Goal: Task Accomplishment & Management: Use online tool/utility

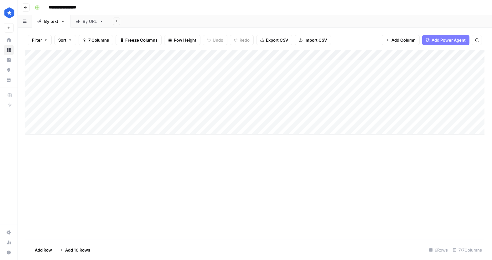
click at [82, 120] on div "Add Column" at bounding box center [254, 92] width 459 height 85
click at [82, 120] on div at bounding box center [92, 119] width 91 height 12
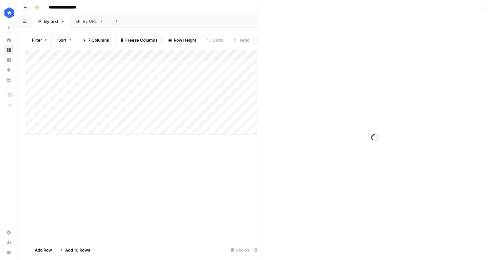
click at [82, 120] on div at bounding box center [92, 119] width 91 height 12
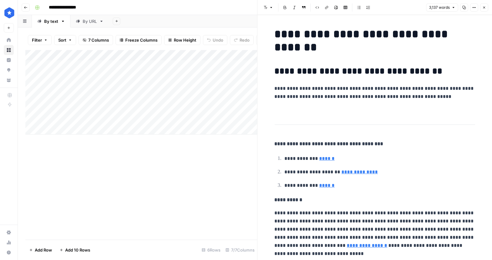
click at [310, 115] on h3 at bounding box center [375, 115] width 200 height 9
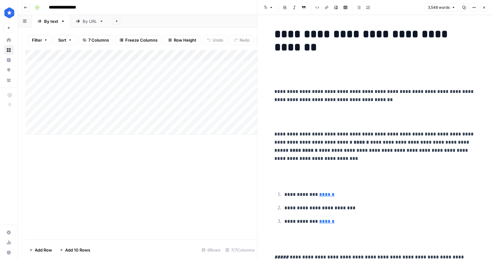
scroll to position [6858, 0]
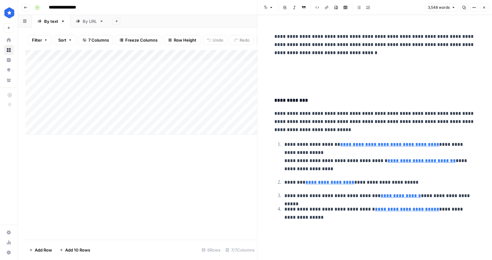
click at [484, 8] on icon "button" at bounding box center [484, 8] width 4 height 4
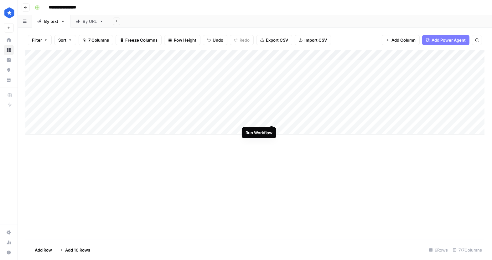
click at [270, 118] on div "Add Column" at bounding box center [254, 92] width 459 height 85
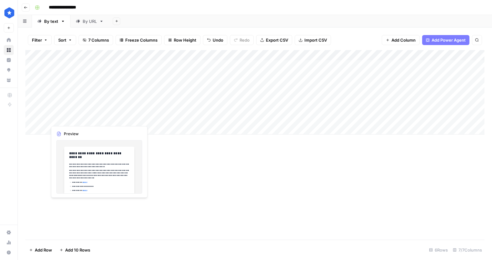
click at [106, 117] on div "Add Column" at bounding box center [254, 92] width 459 height 85
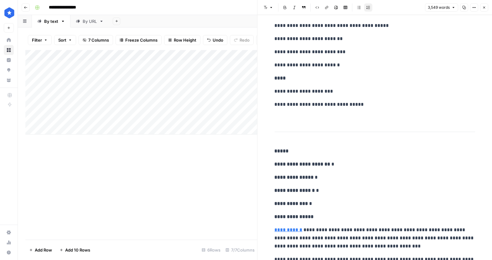
scroll to position [1374, 0]
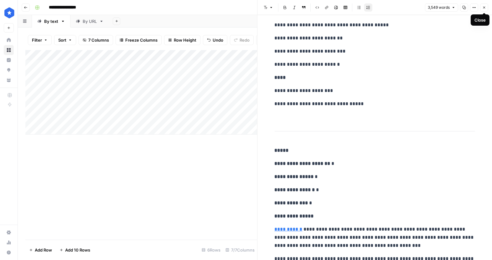
click at [485, 8] on icon "button" at bounding box center [484, 8] width 4 height 4
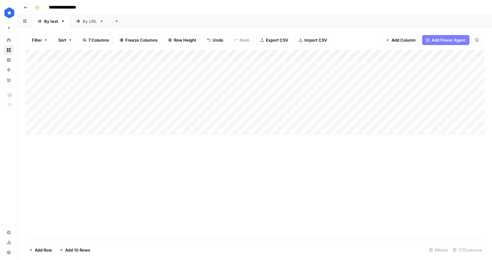
click at [68, 117] on div "Add Column" at bounding box center [254, 92] width 459 height 85
click at [68, 117] on div at bounding box center [92, 119] width 91 height 12
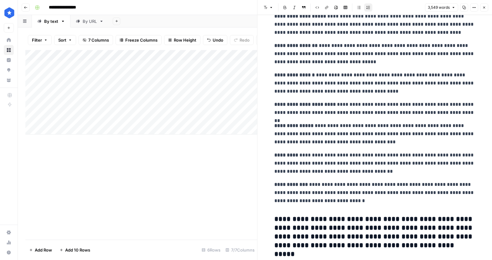
scroll to position [636, 0]
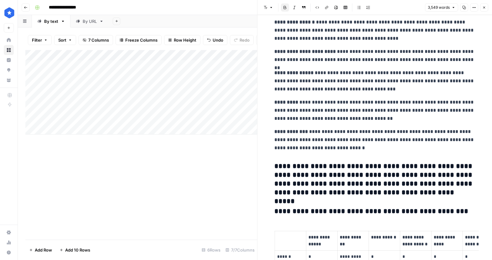
click at [302, 170] on strong "*********" at bounding box center [292, 166] width 34 height 7
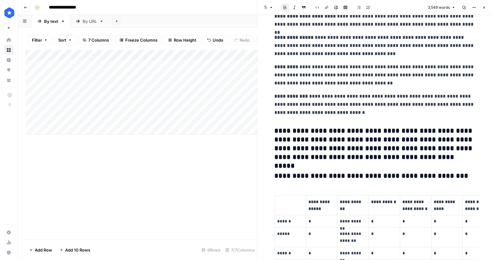
scroll to position [668, 0]
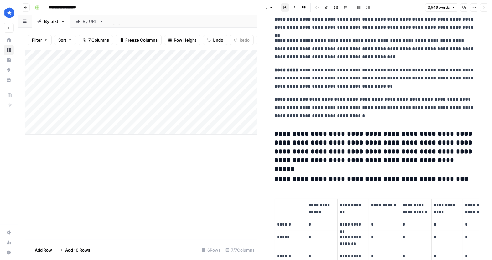
click at [305, 157] on h3 "**********" at bounding box center [375, 147] width 200 height 35
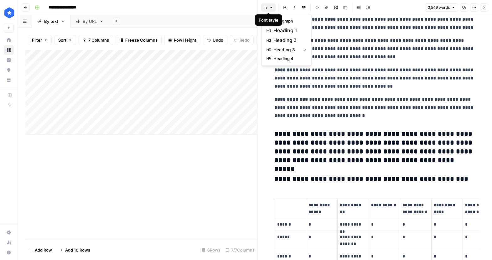
click at [272, 7] on icon "button" at bounding box center [271, 8] width 4 height 4
click at [285, 20] on span "paragraph" at bounding box center [288, 21] width 30 height 6
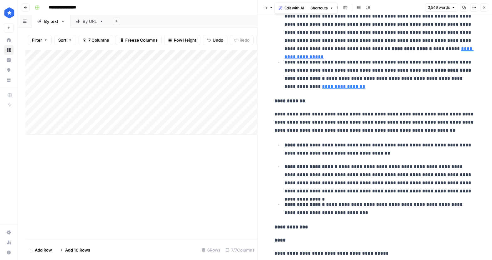
scroll to position [1130, 0]
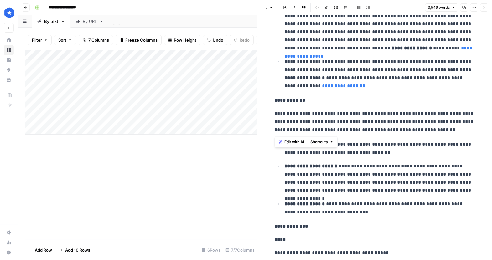
drag, startPoint x: 409, startPoint y: 131, endPoint x: 265, endPoint y: 116, distance: 144.5
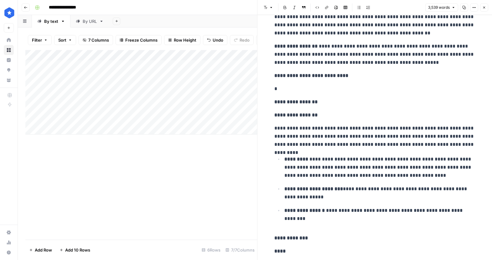
scroll to position [1599, 0]
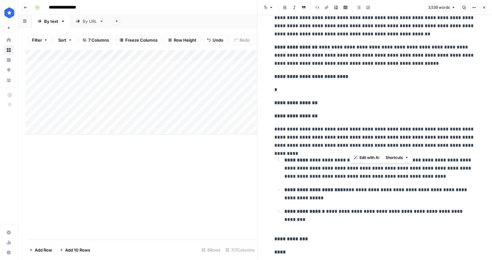
drag, startPoint x: 472, startPoint y: 144, endPoint x: 349, endPoint y: 140, distance: 122.5
click at [349, 140] on p "**********" at bounding box center [375, 137] width 200 height 24
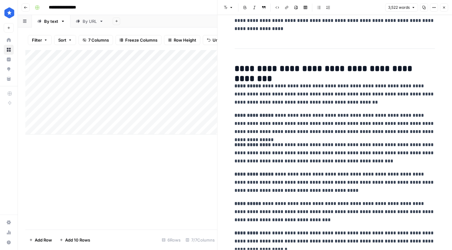
scroll to position [0, 0]
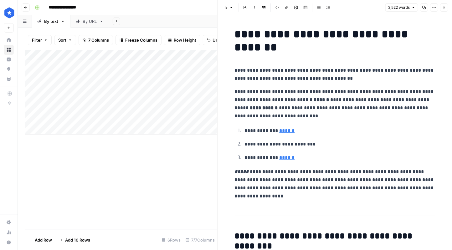
click at [449, 8] on header "Font style Bold Italic Block quote Code block Link Image Insert Table Bulleted …" at bounding box center [335, 7] width 235 height 15
click at [445, 8] on icon "button" at bounding box center [444, 8] width 4 height 4
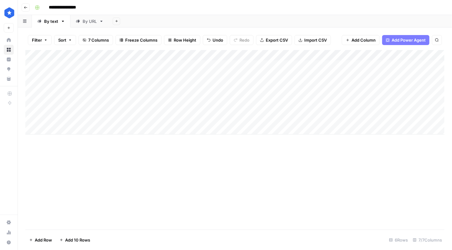
click at [106, 118] on div "Add Column" at bounding box center [234, 92] width 419 height 85
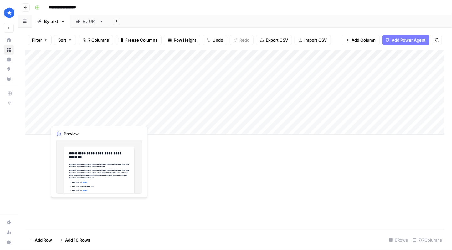
click at [106, 118] on div "Add Column" at bounding box center [234, 92] width 419 height 85
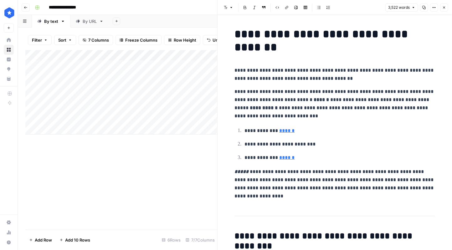
click at [271, 113] on p "**********" at bounding box center [335, 104] width 200 height 33
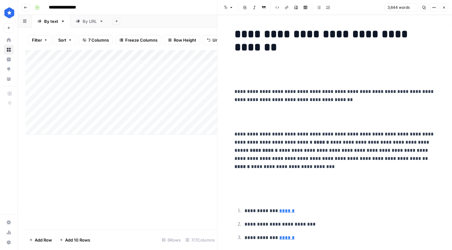
scroll to position [7033, 0]
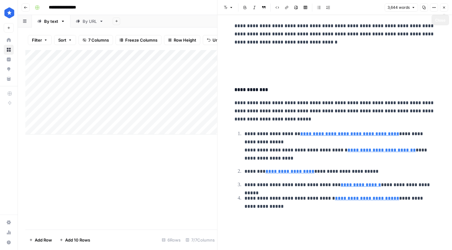
click at [446, 9] on icon "button" at bounding box center [444, 8] width 4 height 4
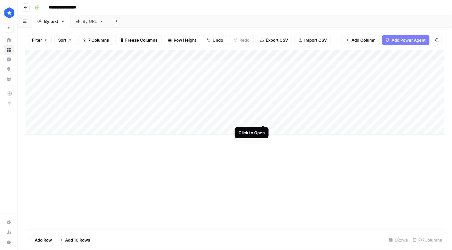
click at [263, 118] on div "Add Column" at bounding box center [234, 92] width 419 height 85
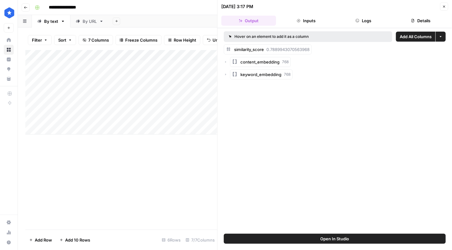
click at [442, 7] on icon "button" at bounding box center [444, 7] width 4 height 4
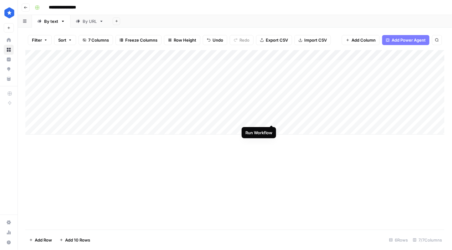
click at [271, 117] on div "Add Column" at bounding box center [234, 92] width 419 height 85
click at [130, 118] on div "Add Column" at bounding box center [234, 92] width 419 height 85
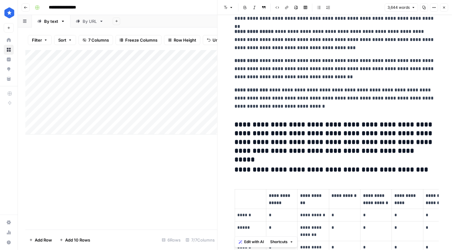
scroll to position [689, 0]
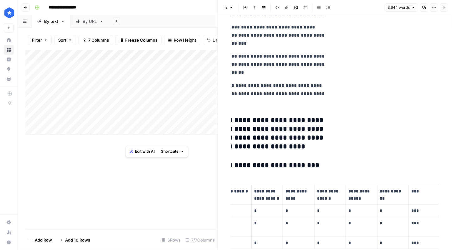
drag, startPoint x: 235, startPoint y: 72, endPoint x: 348, endPoint y: 142, distance: 132.5
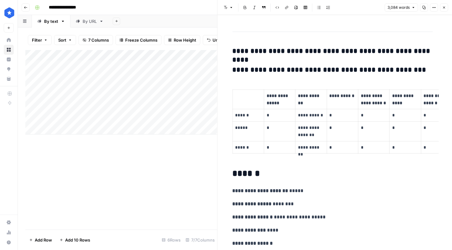
scroll to position [192, 0]
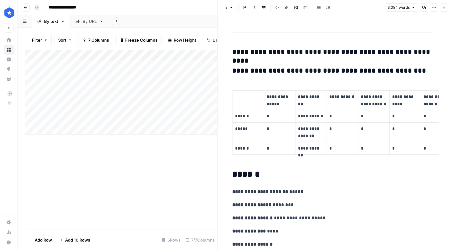
click at [270, 49] on h3 "**********" at bounding box center [333, 52] width 200 height 9
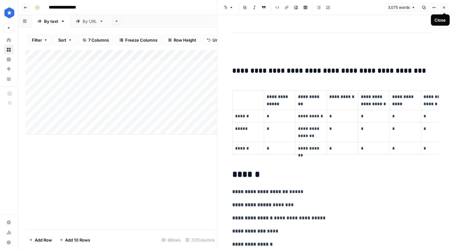
click at [446, 5] on button "Close" at bounding box center [444, 7] width 8 height 8
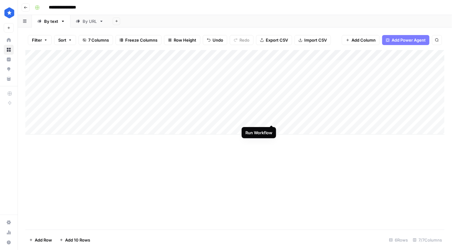
click at [272, 118] on div "Add Column" at bounding box center [234, 92] width 419 height 85
click at [131, 117] on div "Add Column" at bounding box center [234, 92] width 419 height 85
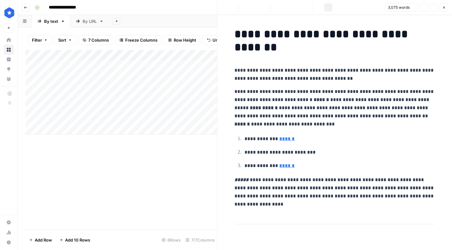
click at [314, 88] on p "**********" at bounding box center [335, 108] width 200 height 41
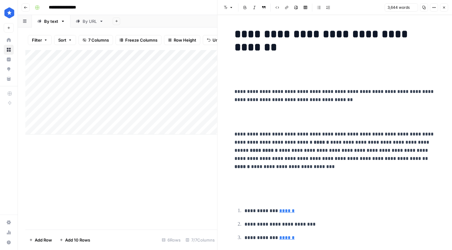
scroll to position [7019, 0]
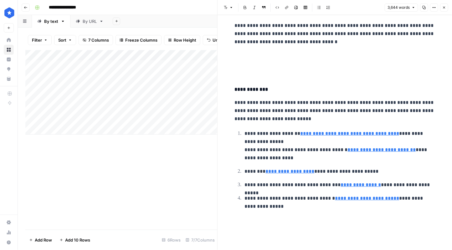
click at [443, 7] on icon "button" at bounding box center [444, 8] width 4 height 4
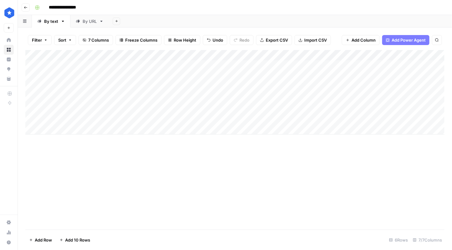
click at [272, 119] on div "Add Column" at bounding box center [234, 92] width 419 height 85
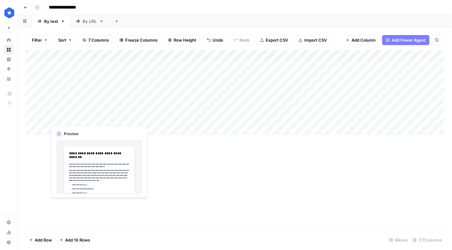
click at [132, 119] on div "Add Column" at bounding box center [234, 92] width 419 height 85
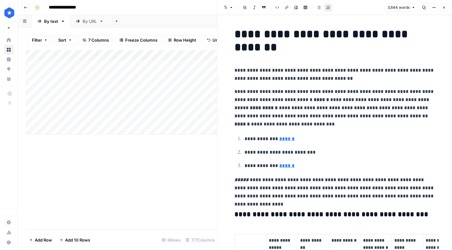
click at [360, 90] on p "**********" at bounding box center [335, 108] width 200 height 41
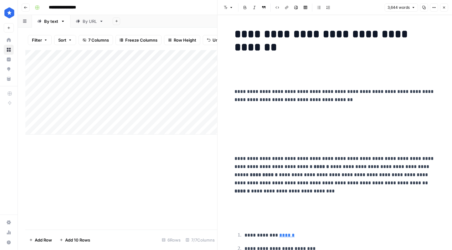
scroll to position [7197, 0]
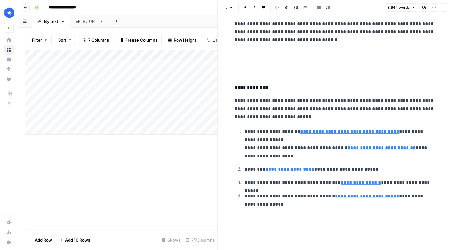
click at [445, 8] on icon "button" at bounding box center [444, 8] width 4 height 4
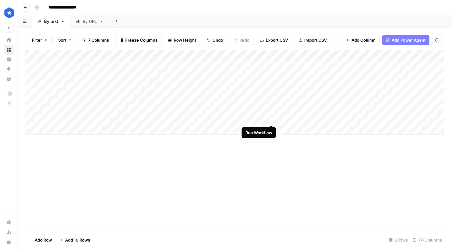
click at [271, 118] on div "Add Column" at bounding box center [234, 92] width 419 height 85
click at [89, 24] on div "By URL" at bounding box center [90, 21] width 14 height 6
click at [59, 224] on div "Add Column" at bounding box center [234, 140] width 419 height 180
type input "******"
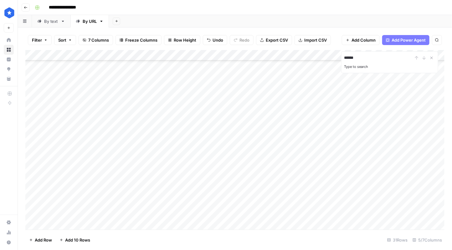
scroll to position [171, 0]
type textarea "*"
type textarea "**********"
click at [199, 215] on div "Add Column" at bounding box center [234, 140] width 419 height 180
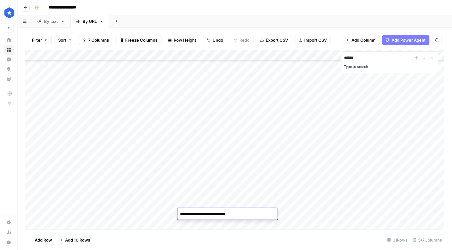
type textarea "**********"
click at [304, 213] on div "Add Column" at bounding box center [234, 140] width 419 height 180
click at [47, 21] on div "By text" at bounding box center [51, 21] width 14 height 6
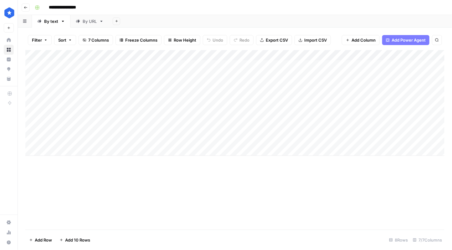
click at [289, 117] on div "Add Column" at bounding box center [234, 103] width 419 height 106
click at [91, 23] on div "By URL" at bounding box center [90, 21] width 14 height 6
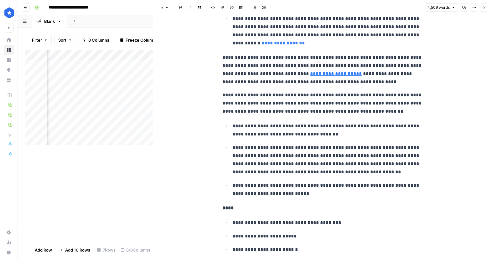
scroll to position [2514, 0]
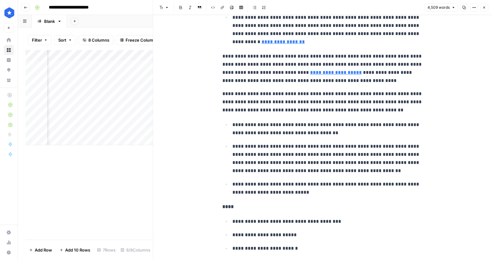
click at [484, 8] on icon "button" at bounding box center [484, 8] width 2 height 2
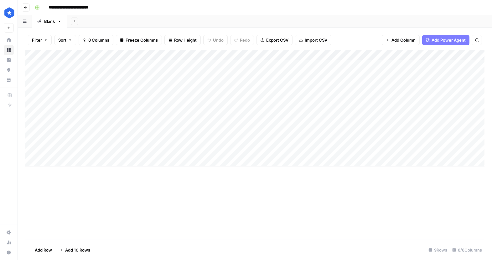
click at [94, 118] on div "Add Column" at bounding box center [254, 108] width 459 height 116
click at [204, 185] on div "Add Column" at bounding box center [254, 145] width 459 height 190
click at [101, 118] on div "Add Column" at bounding box center [254, 108] width 459 height 116
click at [101, 118] on textarea "**********" at bounding box center [109, 122] width 125 height 15
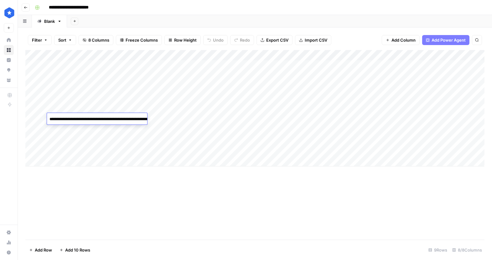
type textarea "**********"
click at [178, 181] on div "Add Column" at bounding box center [254, 145] width 459 height 190
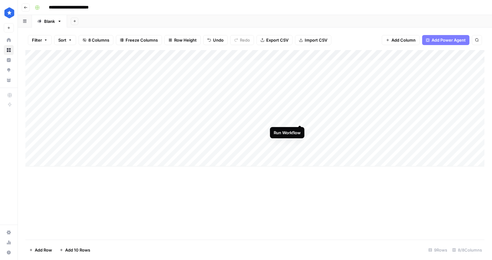
click at [301, 119] on div "Add Column" at bounding box center [254, 108] width 459 height 116
click at [300, 118] on div "Add Column" at bounding box center [254, 108] width 459 height 116
click at [101, 119] on div "Add Column" at bounding box center [254, 108] width 459 height 116
click at [300, 117] on div "Add Column" at bounding box center [254, 108] width 459 height 116
